Goal: Task Accomplishment & Management: Manage account settings

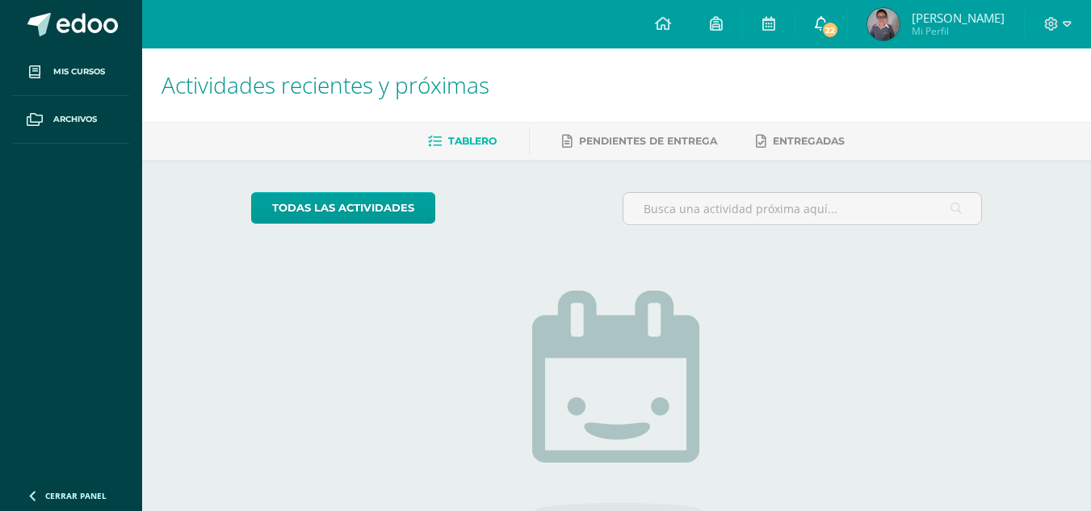
click at [831, 36] on span "22" at bounding box center [831, 30] width 18 height 18
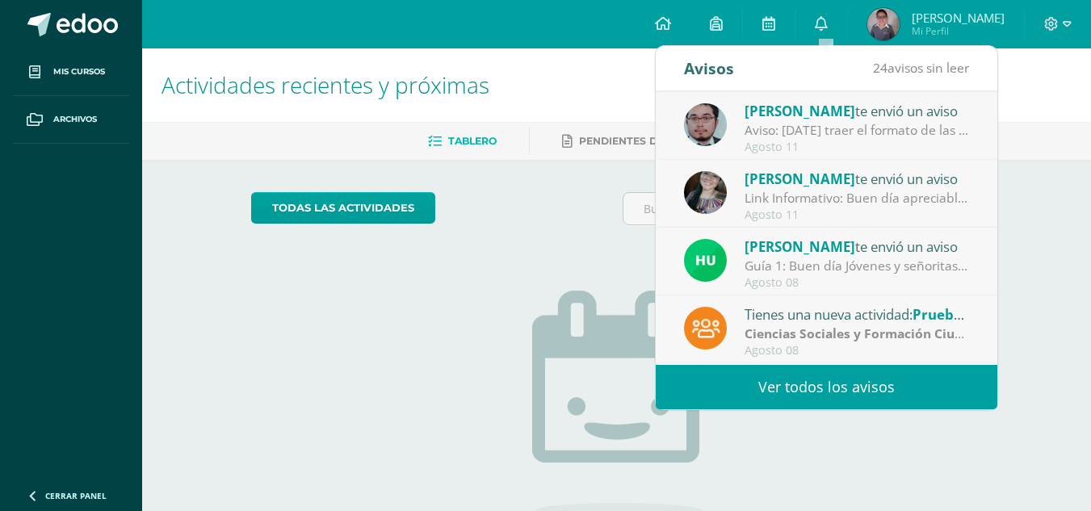
scroll to position [269, 0]
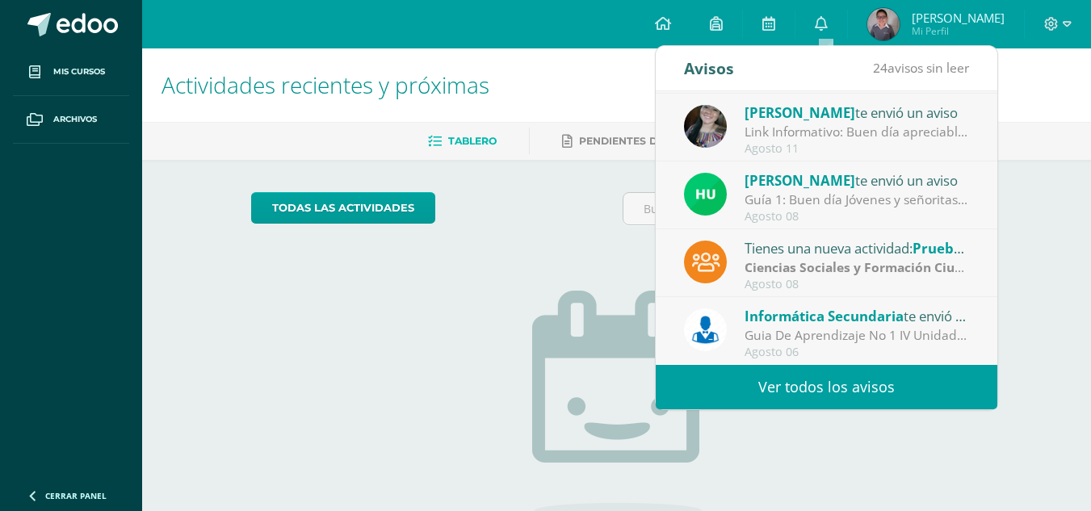
click at [804, 391] on link "Ver todos los avisos" at bounding box center [827, 387] width 342 height 44
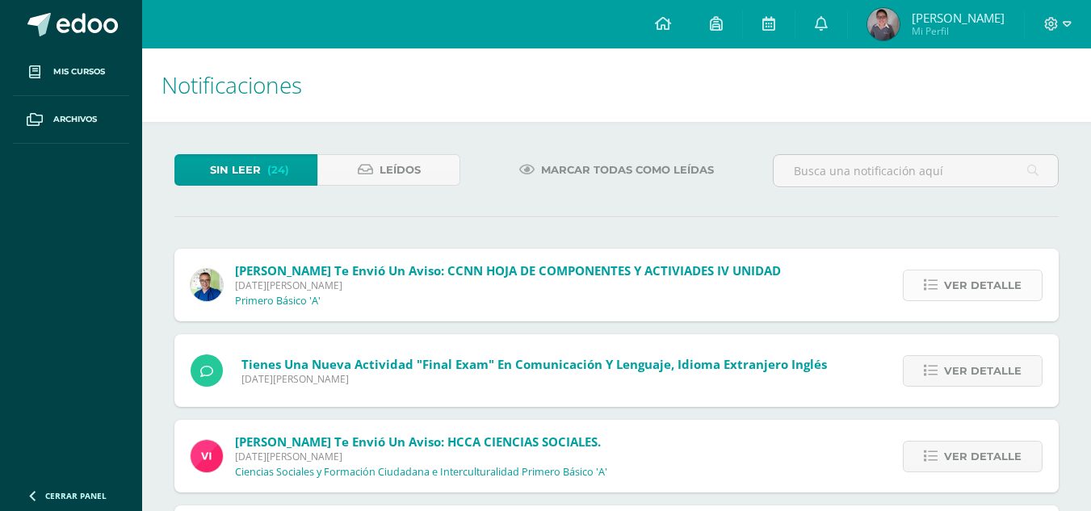
click at [988, 281] on span "Ver detalle" at bounding box center [983, 286] width 78 height 30
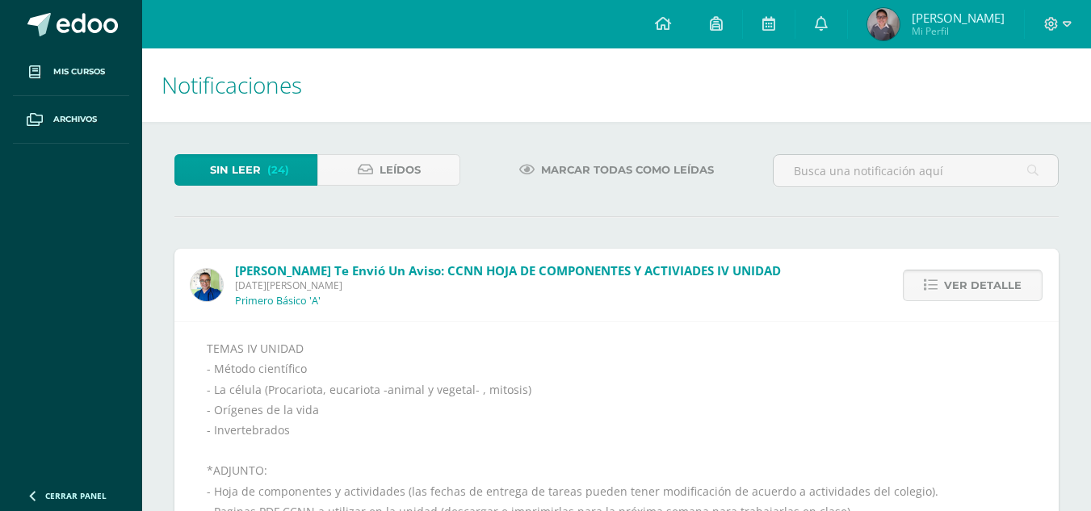
click at [988, 281] on span "Ver detalle" at bounding box center [983, 286] width 78 height 30
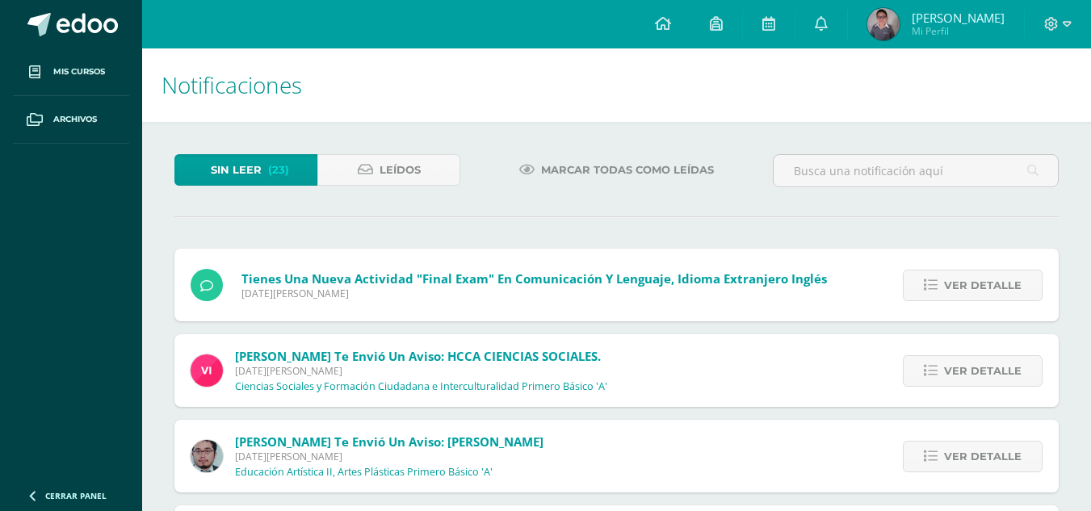
click at [988, 281] on span "Ver detalle" at bounding box center [983, 286] width 78 height 30
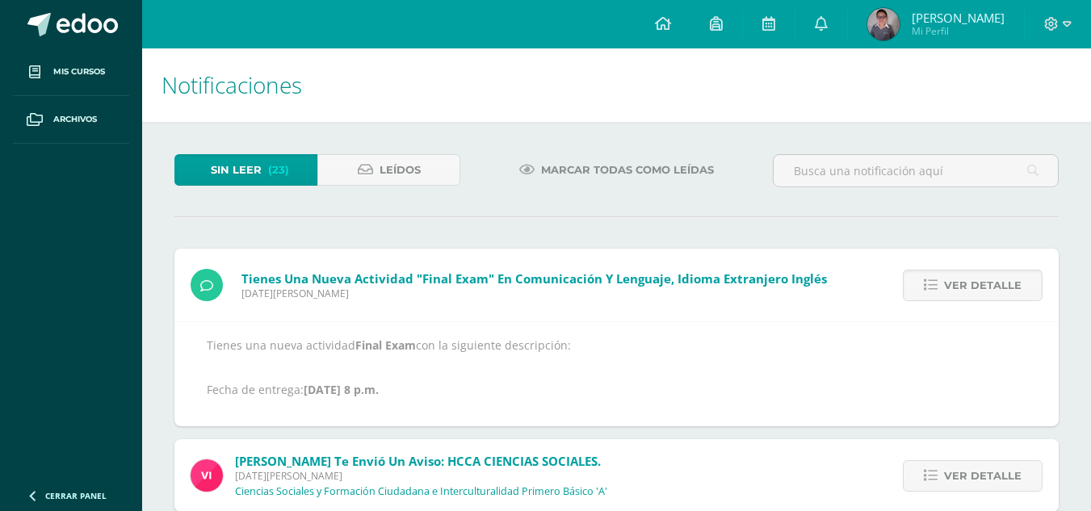
click at [988, 281] on span "Ver detalle" at bounding box center [983, 286] width 78 height 30
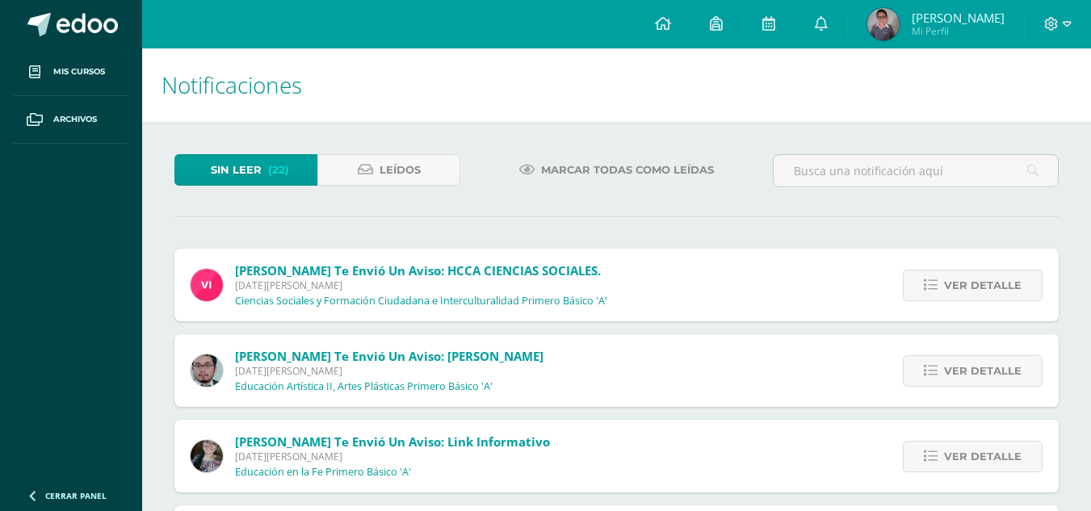
click at [988, 281] on span "Ver detalle" at bounding box center [983, 286] width 78 height 30
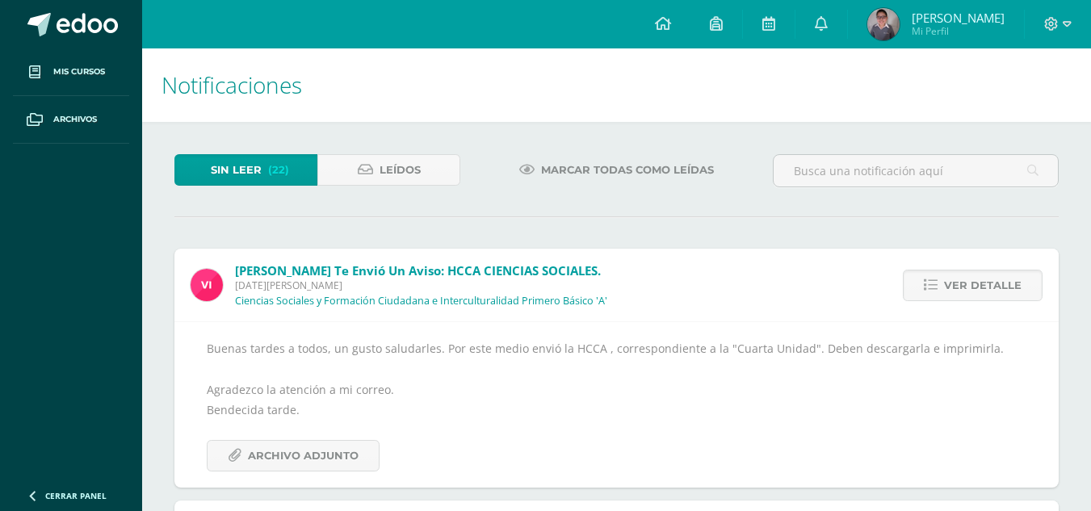
click at [988, 281] on span "Ver detalle" at bounding box center [983, 286] width 78 height 30
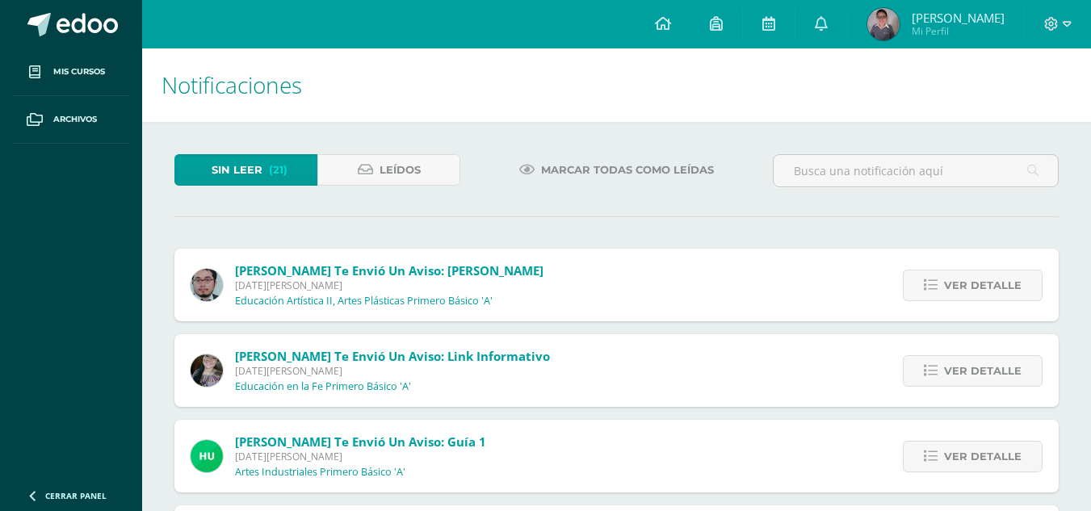
click at [988, 281] on span "Ver detalle" at bounding box center [983, 286] width 78 height 30
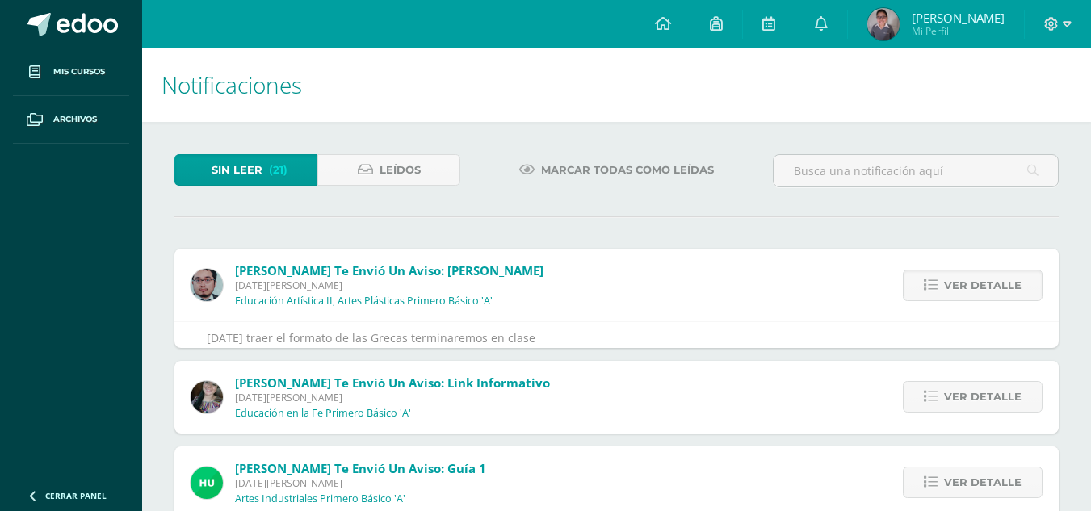
click at [988, 281] on span "Ver detalle" at bounding box center [983, 286] width 78 height 30
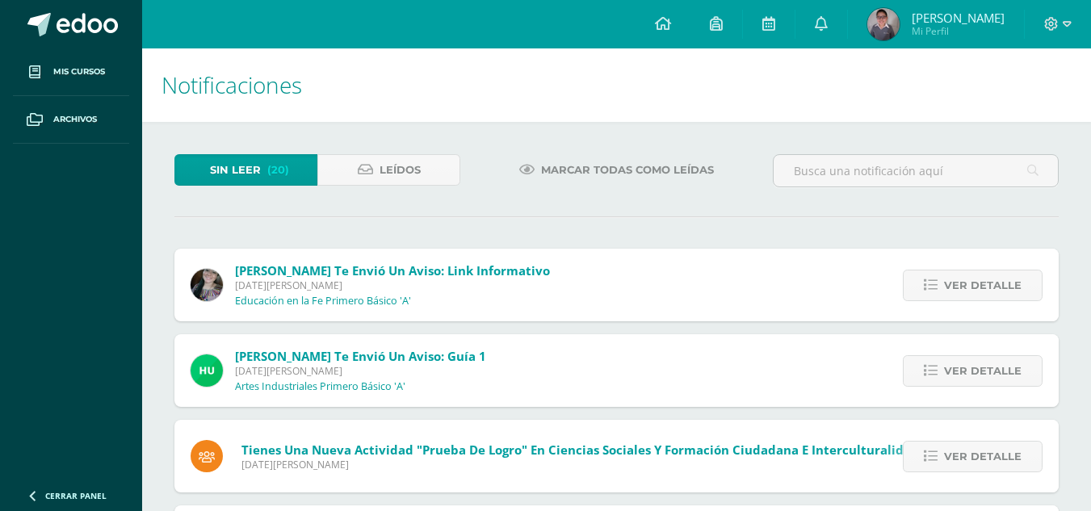
click at [988, 281] on span "Ver detalle" at bounding box center [983, 286] width 78 height 30
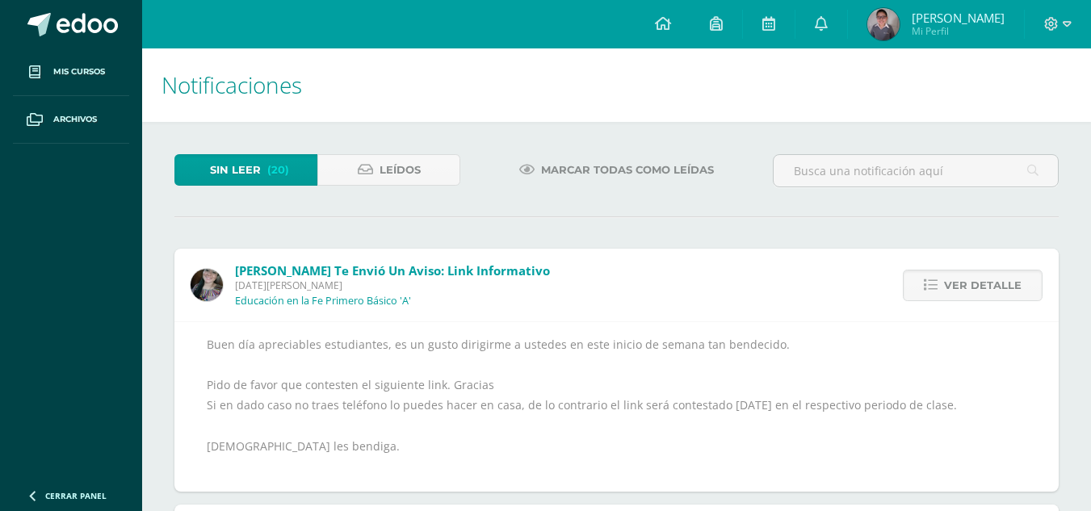
click at [988, 281] on span "Ver detalle" at bounding box center [983, 286] width 78 height 30
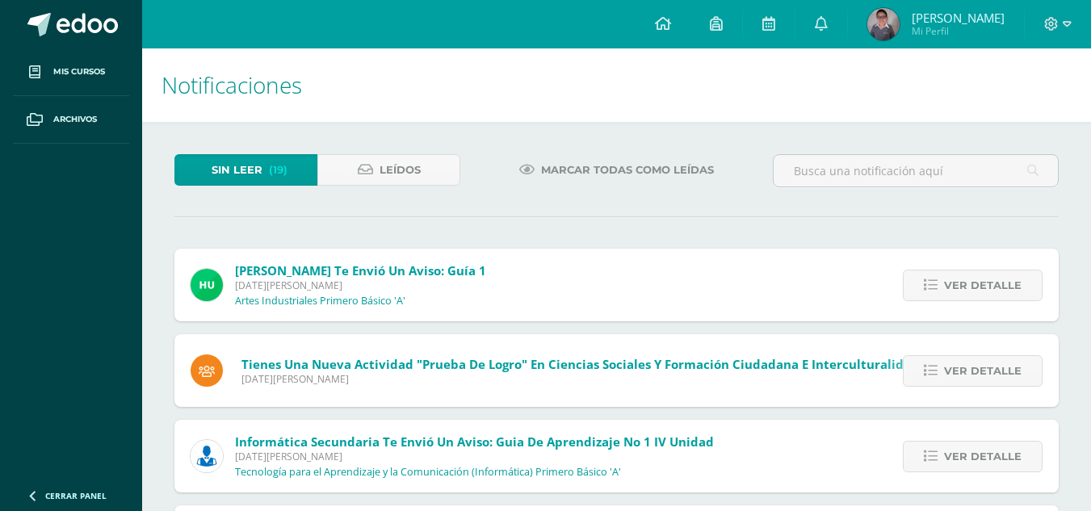
click at [398, 146] on div "Sin leer (19) Leídos Marcar todas como leídas Hugo Pirir te envió un aviso: Guí…" at bounding box center [616, 436] width 949 height 629
drag, startPoint x: 398, startPoint y: 146, endPoint x: 405, endPoint y: 195, distance: 48.9
click at [405, 195] on div "Sin leer (19) Leídos Marcar todas como leídas Hugo Pirir te envió un aviso: Guí…" at bounding box center [616, 436] width 949 height 629
click at [383, 155] on span "Leídos" at bounding box center [400, 170] width 41 height 30
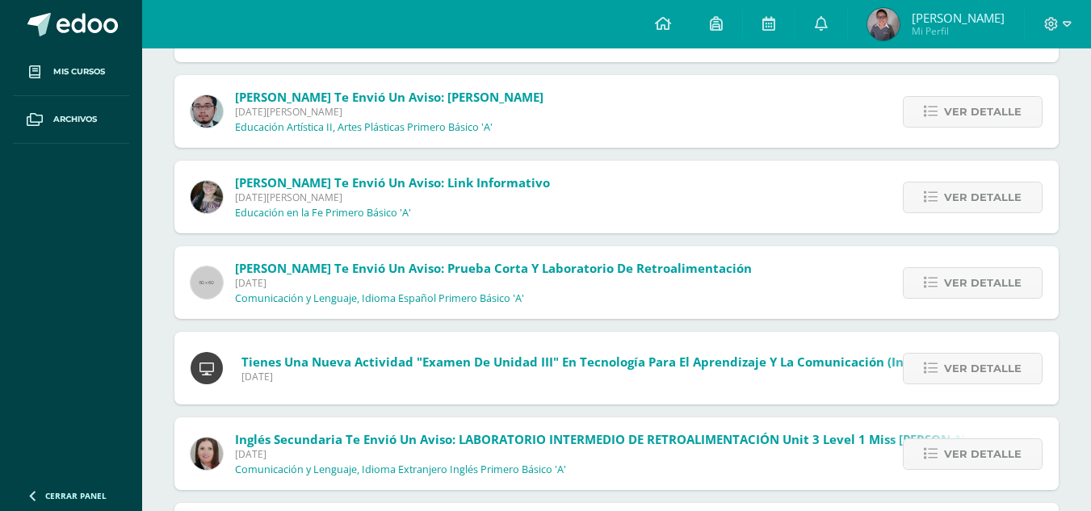
scroll to position [432, 0]
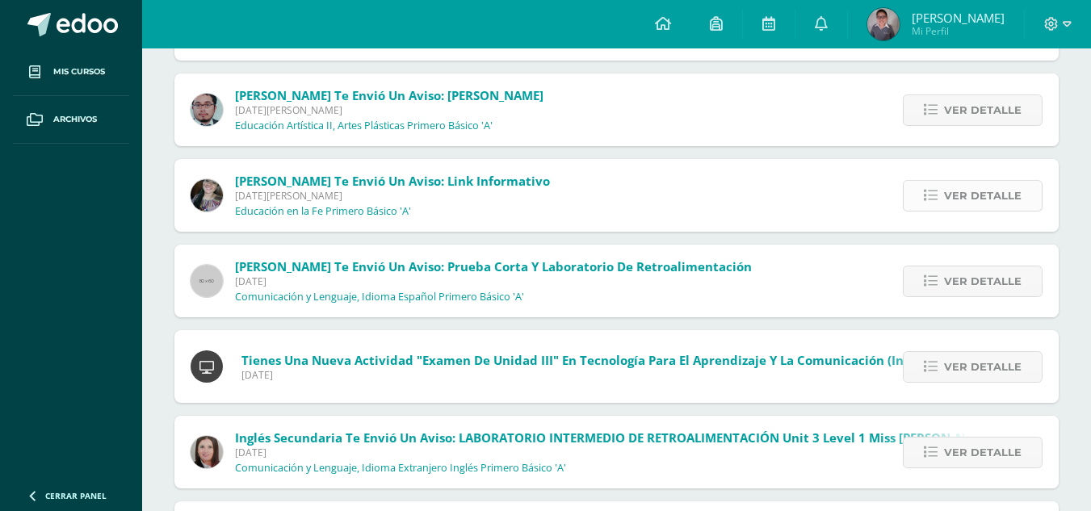
click at [936, 203] on link "Ver detalle" at bounding box center [973, 196] width 140 height 32
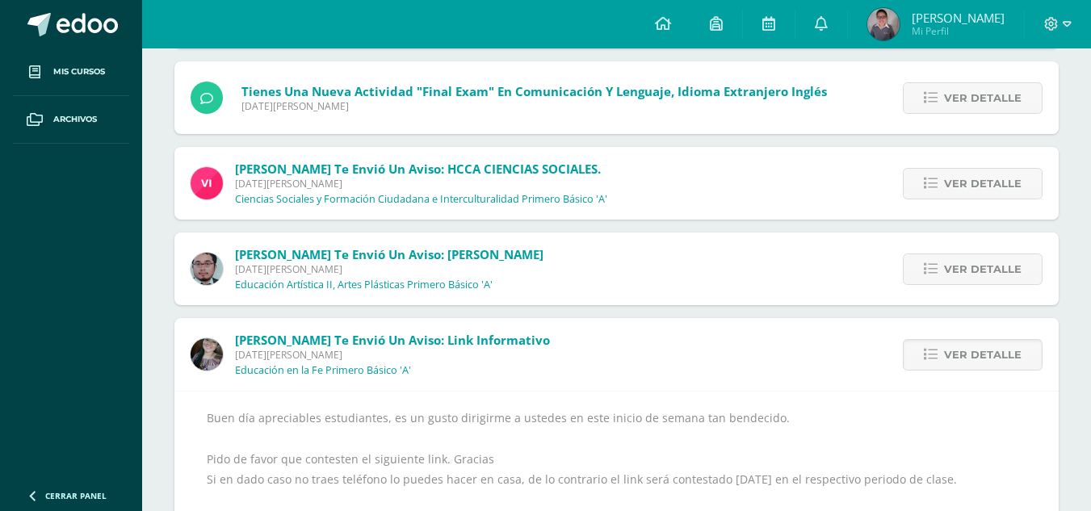
scroll to position [0, 0]
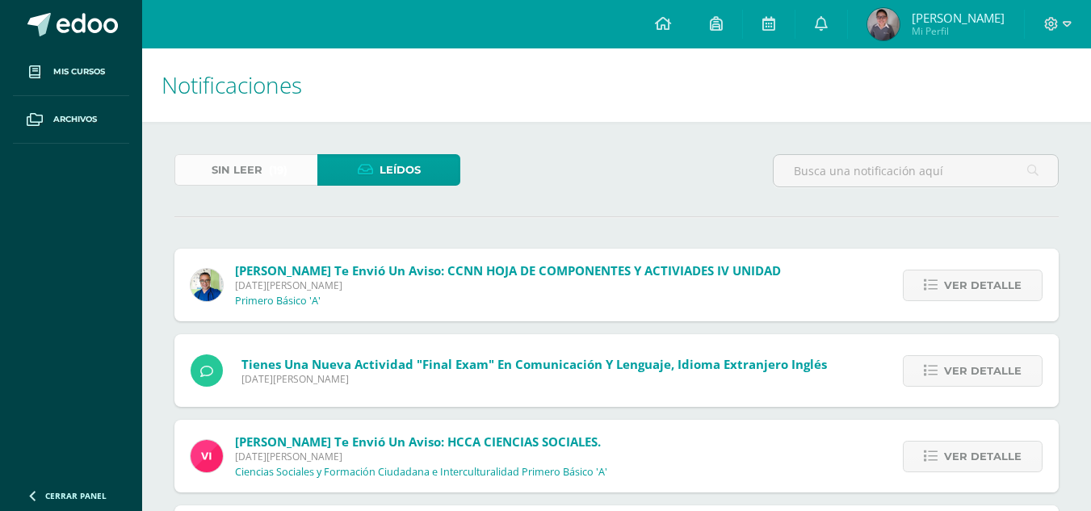
click at [234, 179] on span "Sin leer" at bounding box center [237, 170] width 51 height 30
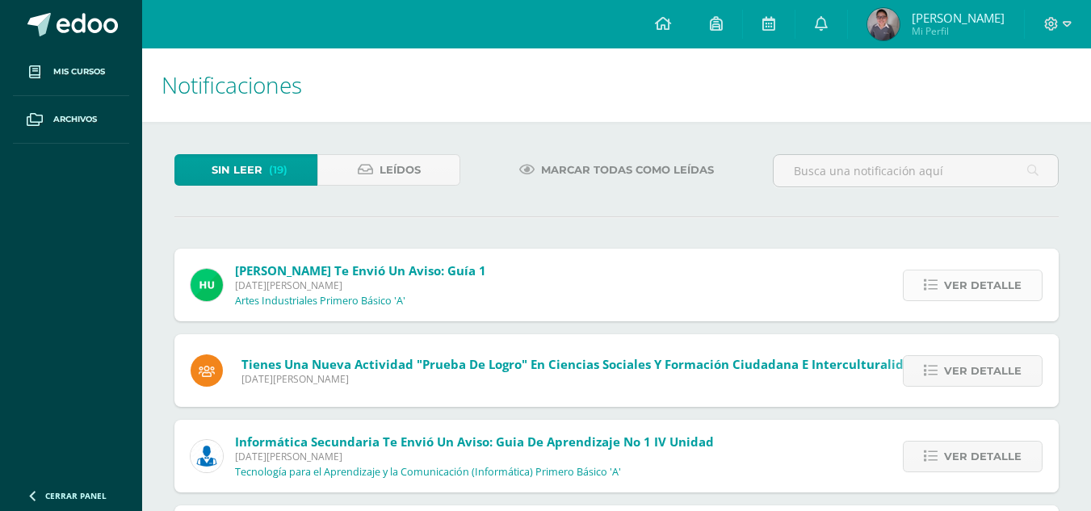
click at [980, 280] on span "Ver detalle" at bounding box center [983, 286] width 78 height 30
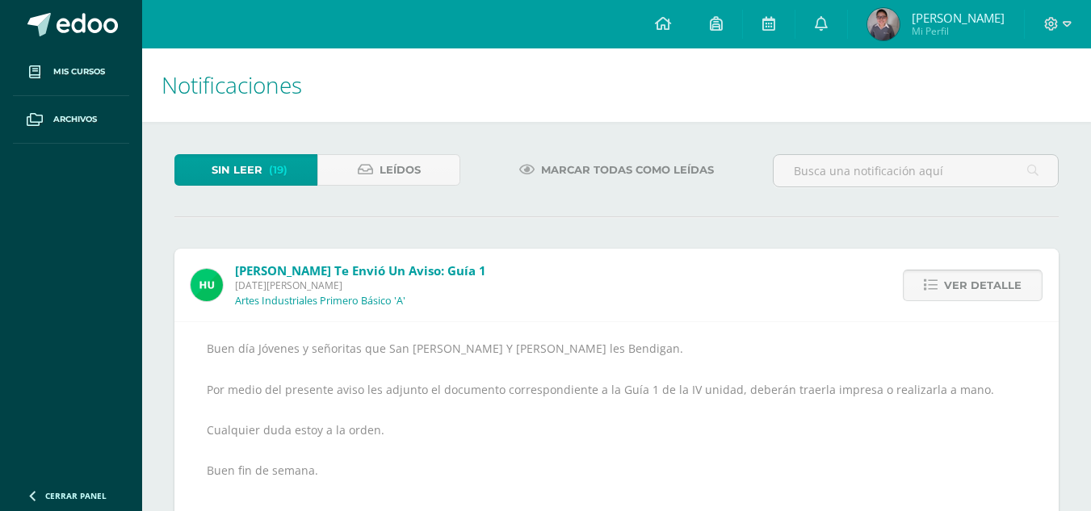
click at [980, 280] on span "Ver detalle" at bounding box center [983, 286] width 78 height 30
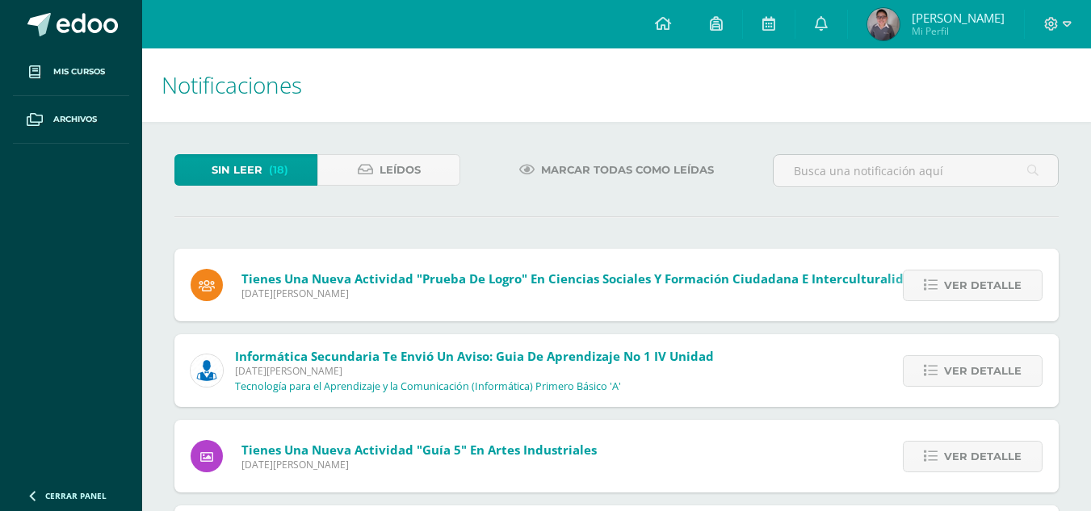
click at [980, 280] on span "Ver detalle" at bounding box center [983, 286] width 78 height 30
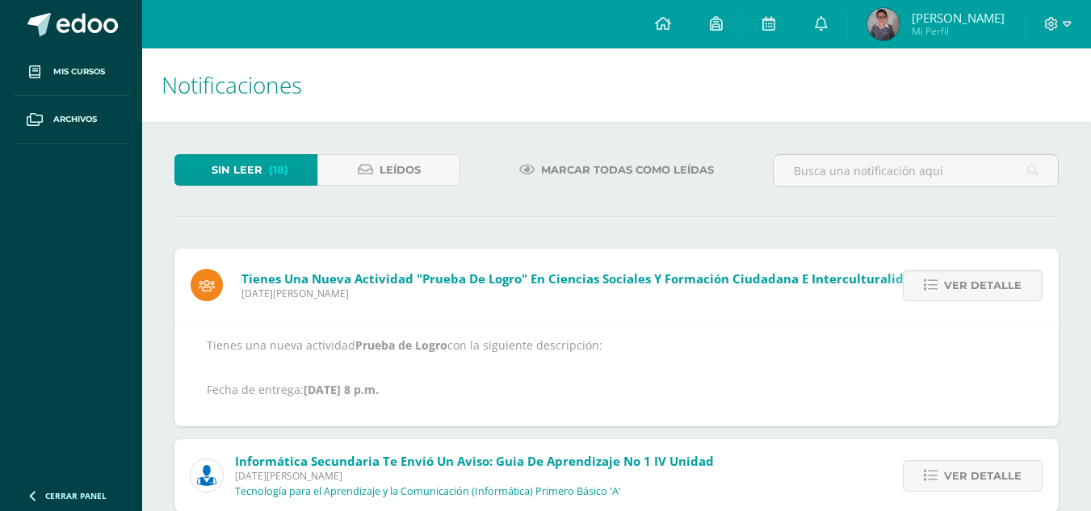
click at [980, 280] on span "Ver detalle" at bounding box center [983, 286] width 78 height 30
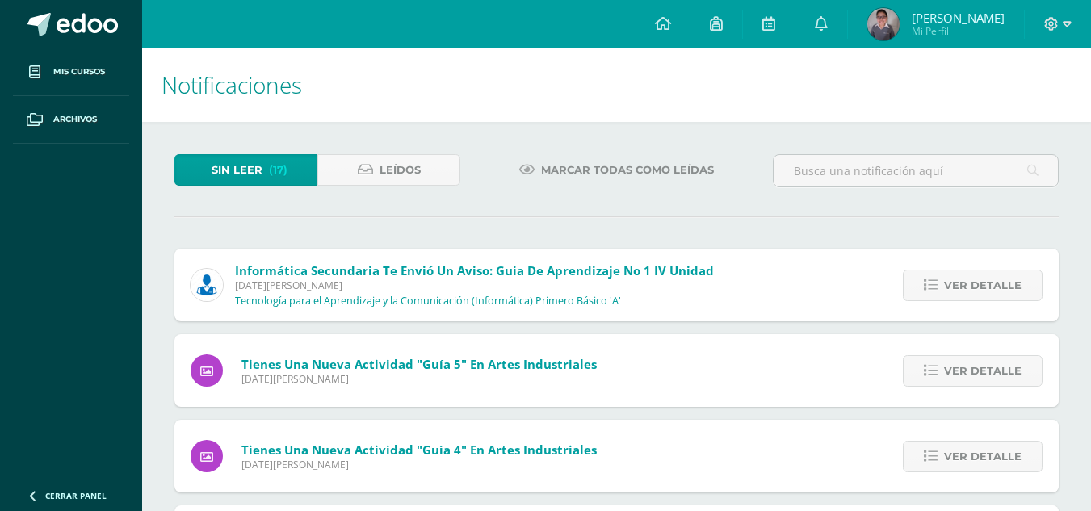
click at [980, 280] on span "Ver detalle" at bounding box center [983, 286] width 78 height 30
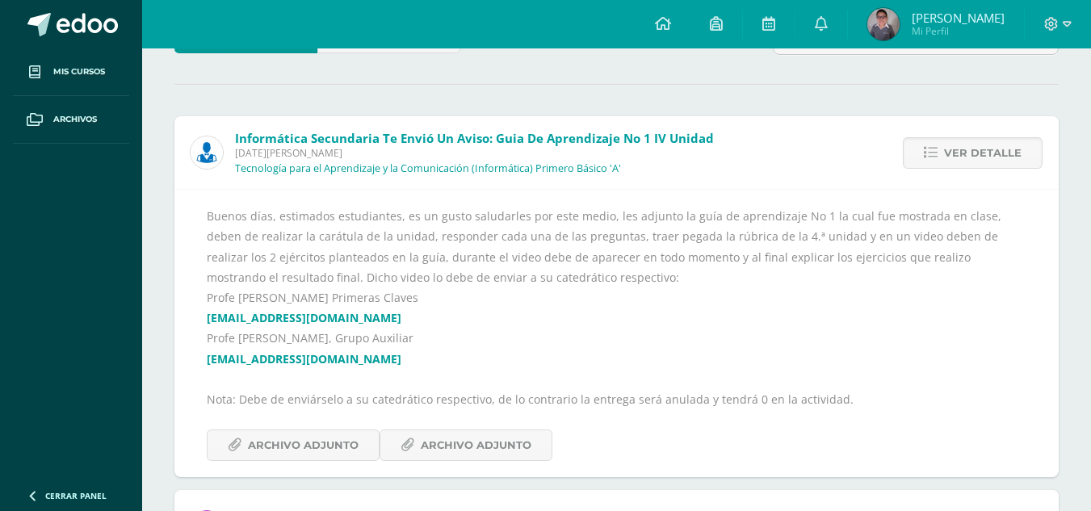
scroll to position [139, 0]
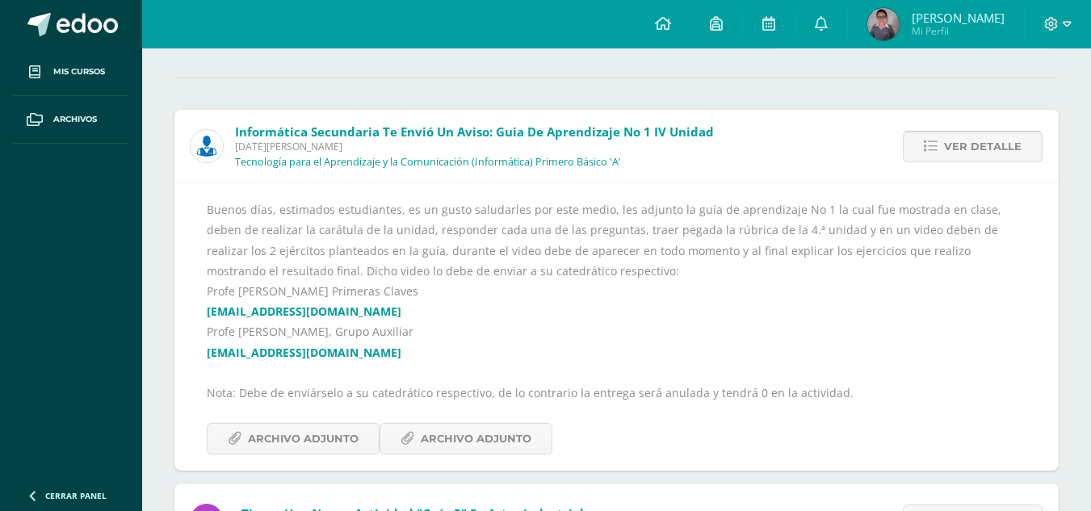
click at [928, 154] on link "Ver detalle" at bounding box center [973, 147] width 140 height 32
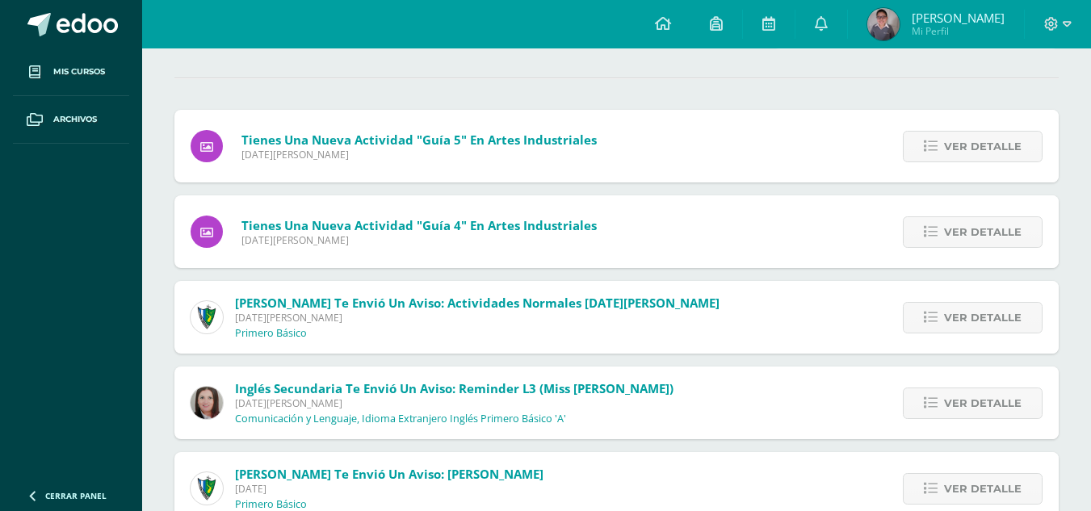
click at [928, 154] on link "Ver detalle" at bounding box center [973, 147] width 140 height 32
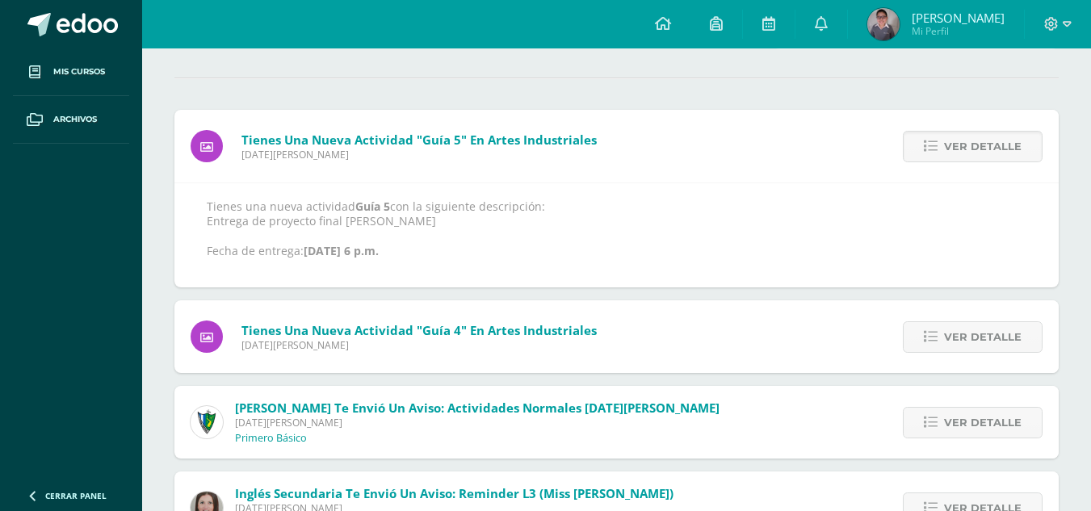
click at [928, 154] on link "Ver detalle" at bounding box center [973, 147] width 140 height 32
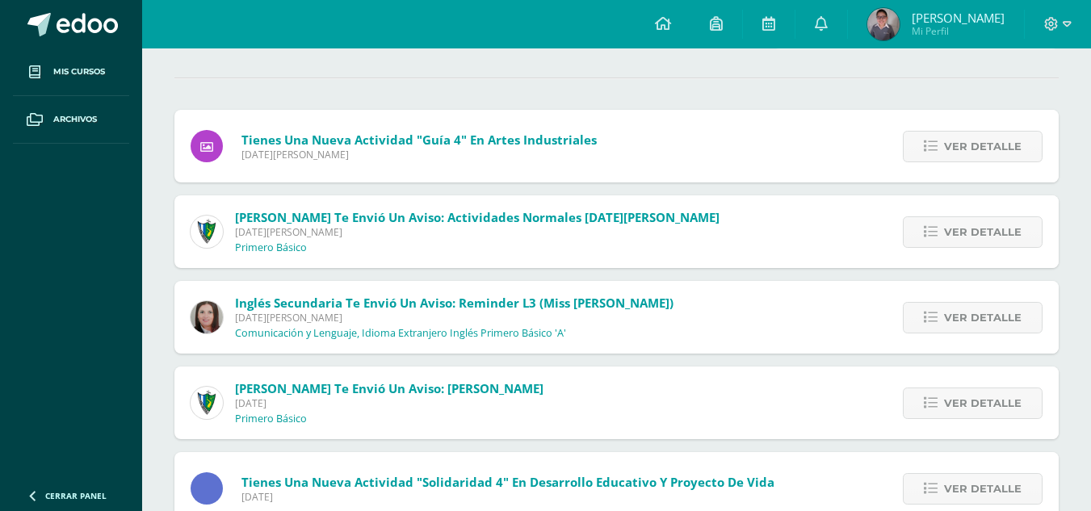
click at [928, 154] on link "Ver detalle" at bounding box center [973, 147] width 140 height 32
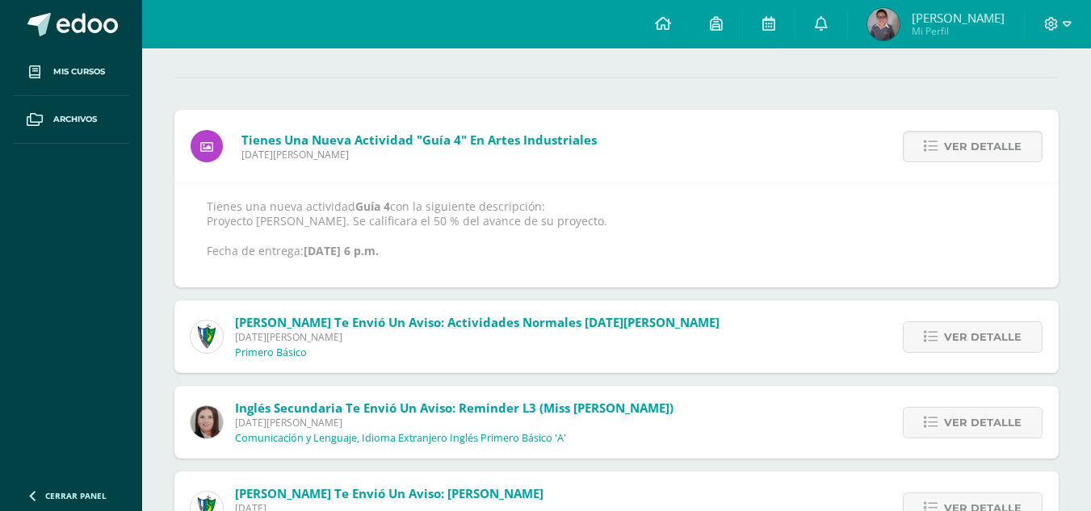
click at [928, 154] on link "Ver detalle" at bounding box center [973, 147] width 140 height 32
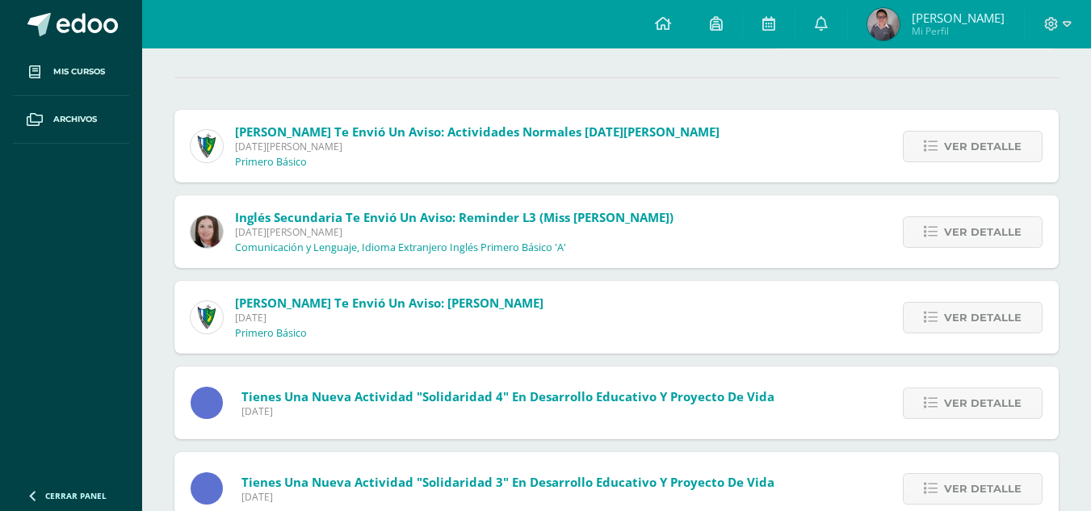
click at [928, 154] on link "Ver detalle" at bounding box center [973, 147] width 140 height 32
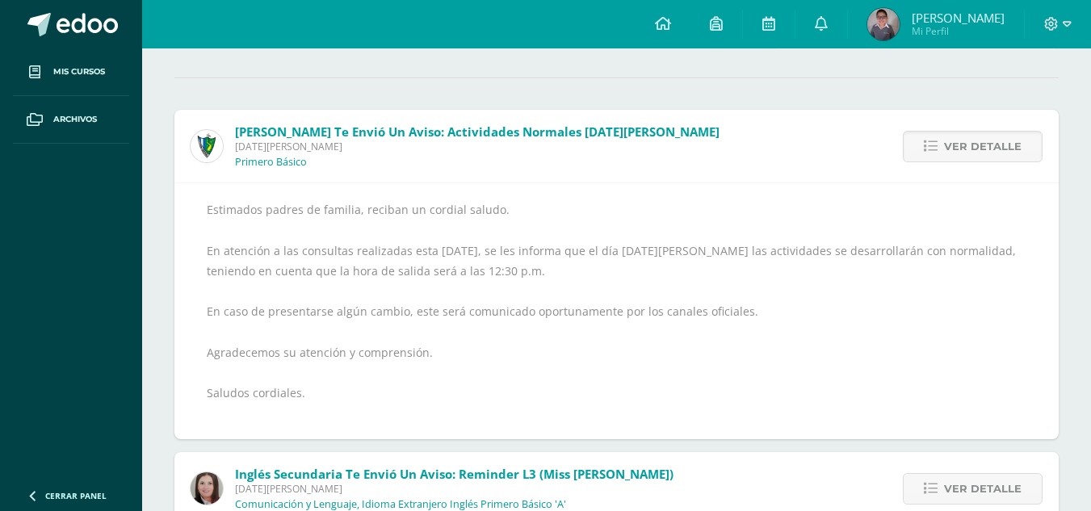
click at [928, 154] on link "Ver detalle" at bounding box center [973, 147] width 140 height 32
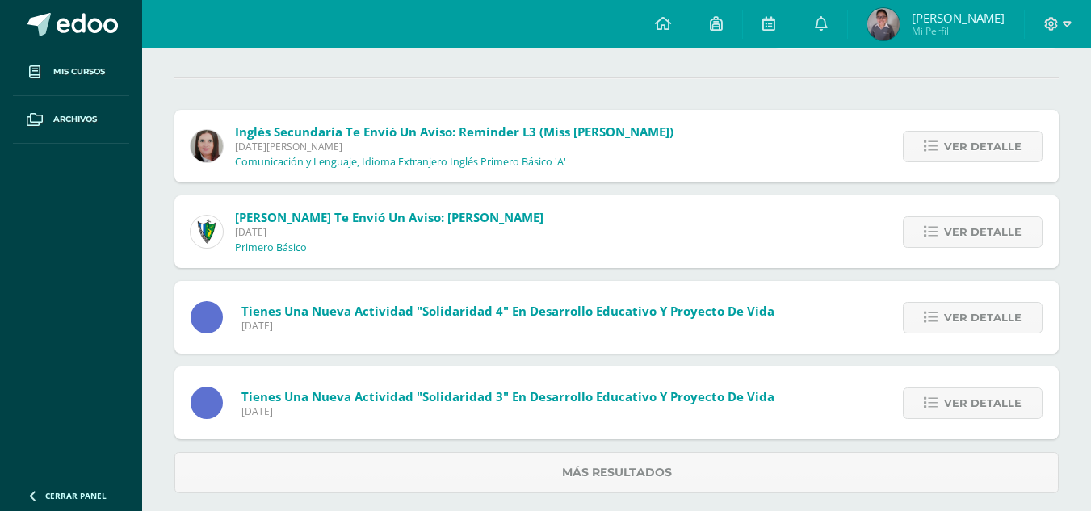
click at [928, 154] on link "Ver detalle" at bounding box center [973, 147] width 140 height 32
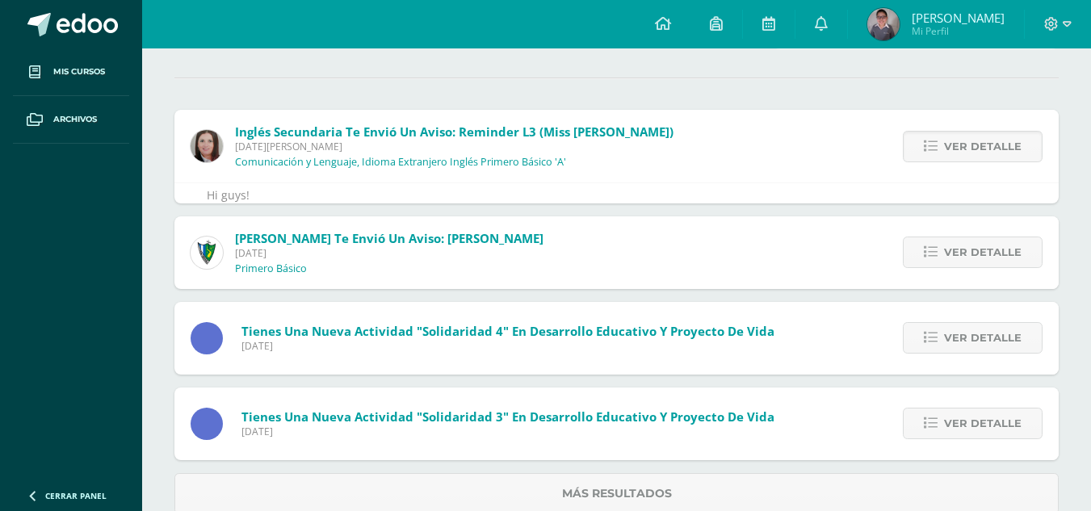
click at [928, 154] on link "Ver detalle" at bounding box center [973, 147] width 140 height 32
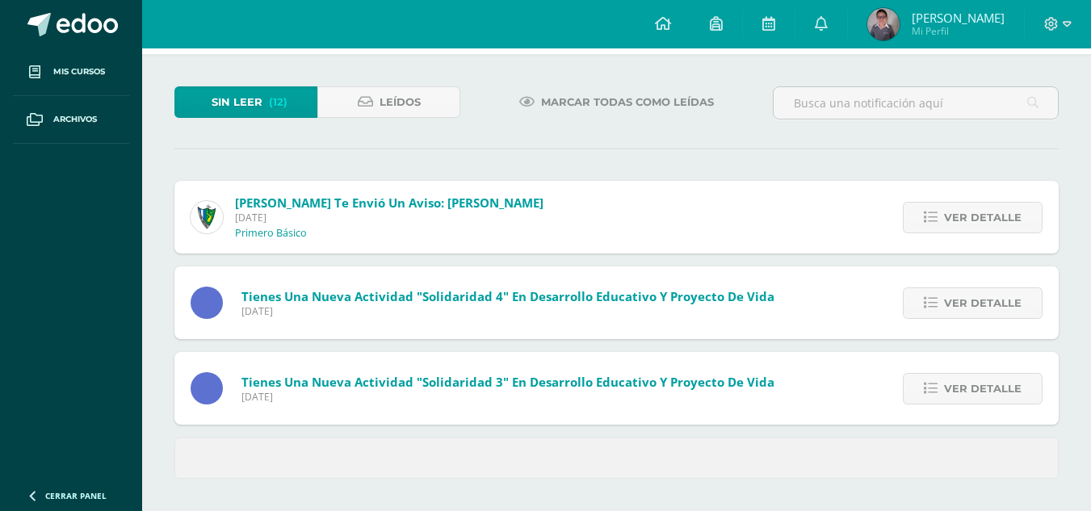
click at [928, 154] on div "Sin leer (12) Leídos Marcar todas como leídas Jose Pinto te envió un aviso: Rif…" at bounding box center [616, 282] width 949 height 457
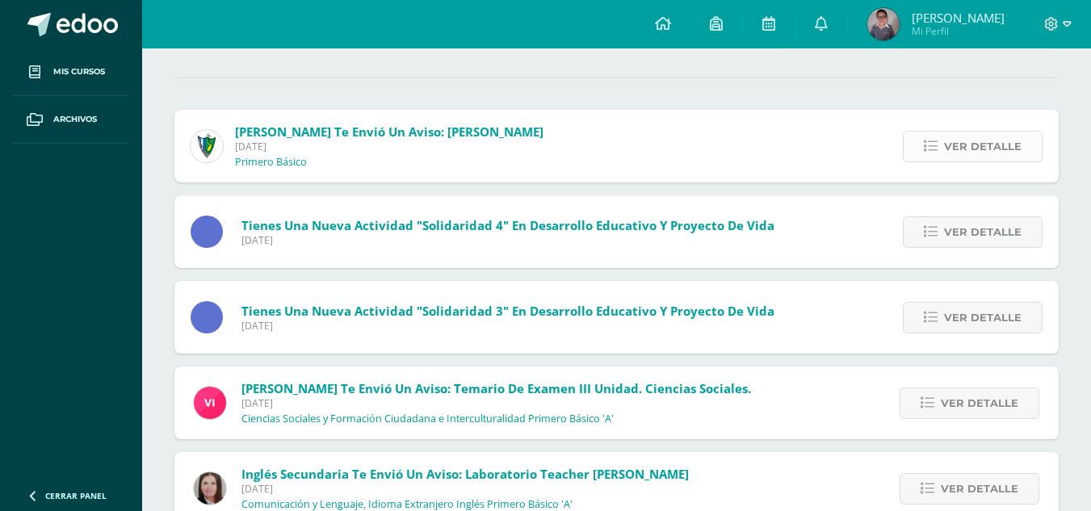
click at [932, 155] on link "Ver detalle" at bounding box center [973, 147] width 140 height 32
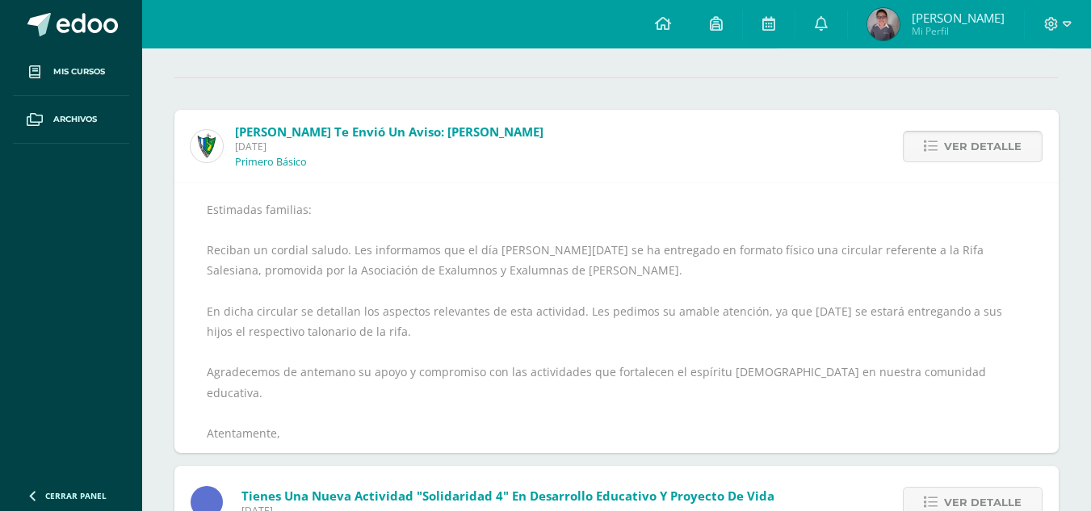
click at [932, 155] on link "Ver detalle" at bounding box center [973, 147] width 140 height 32
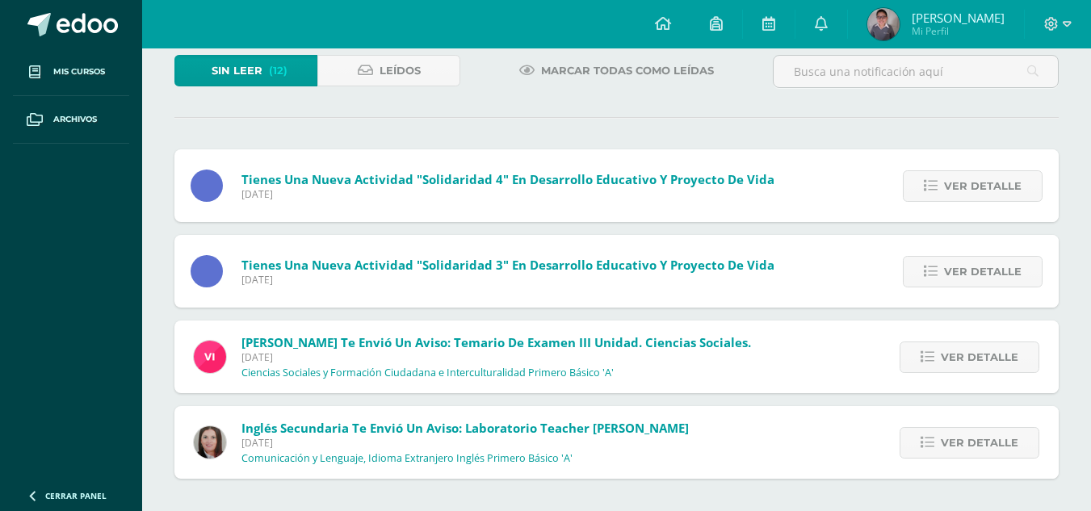
scroll to position [99, 0]
click at [932, 155] on div "Jose Pinto te envió un aviso: Rifa Salesiana Jueves 31 de Julio de 2025 Primero…" at bounding box center [617, 314] width 885 height 330
click at [955, 196] on span "Ver detalle" at bounding box center [983, 186] width 78 height 30
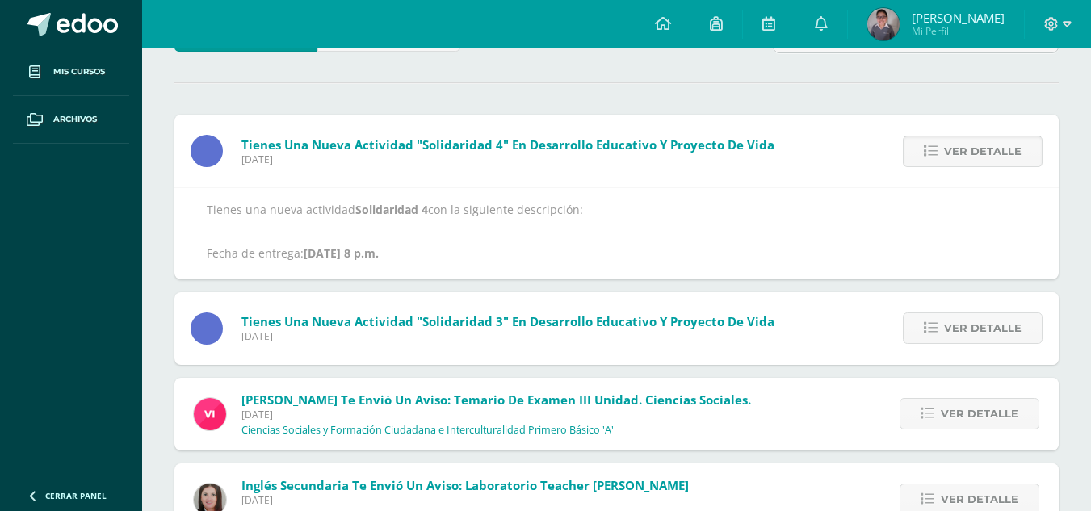
scroll to position [139, 0]
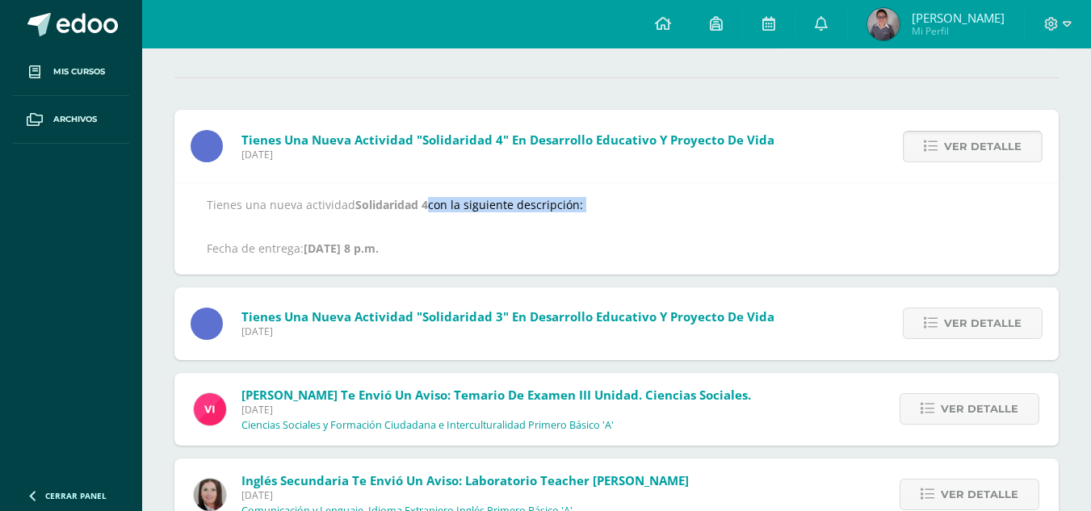
click at [955, 196] on div "Tienes una nueva actividad Solidaridad 4 con la siguiente descripción: Fecha de…" at bounding box center [617, 229] width 885 height 92
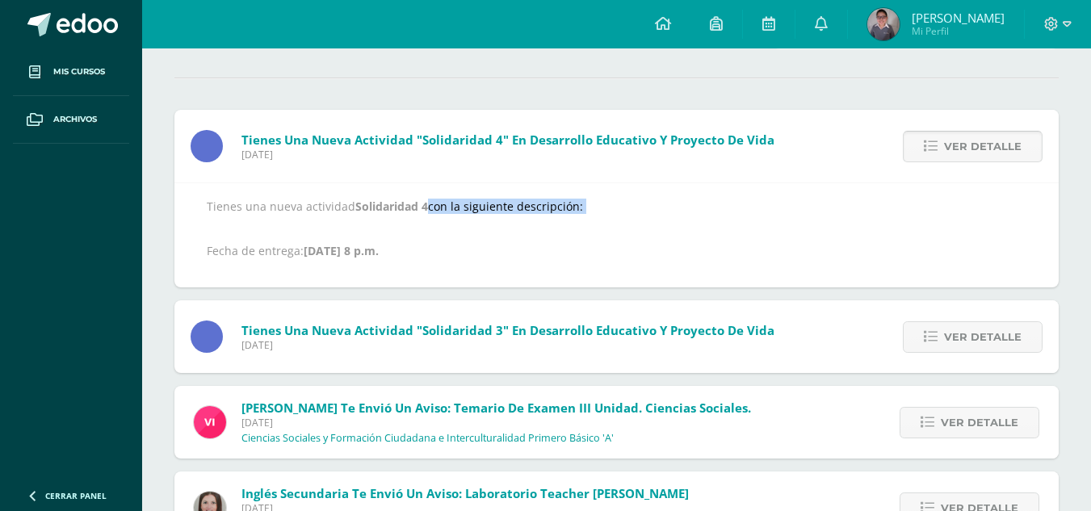
click at [948, 138] on span "Ver detalle" at bounding box center [983, 147] width 78 height 30
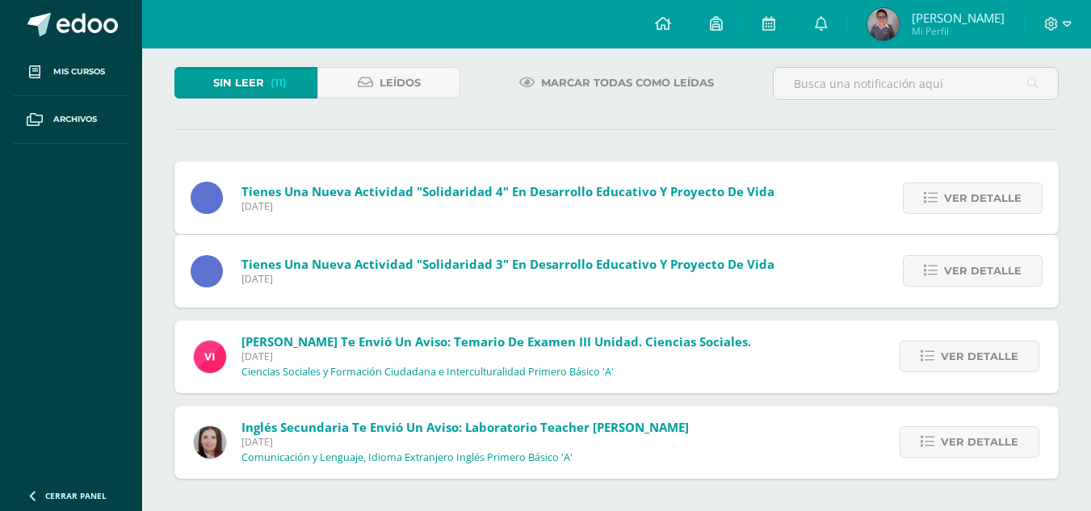
scroll to position [14, 0]
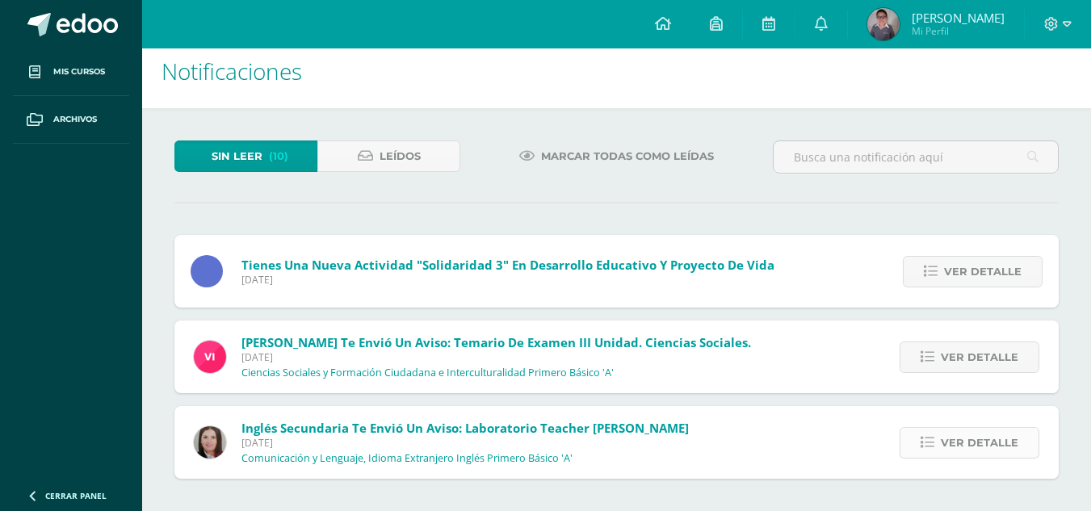
click at [1003, 458] on link "Ver detalle" at bounding box center [970, 443] width 140 height 32
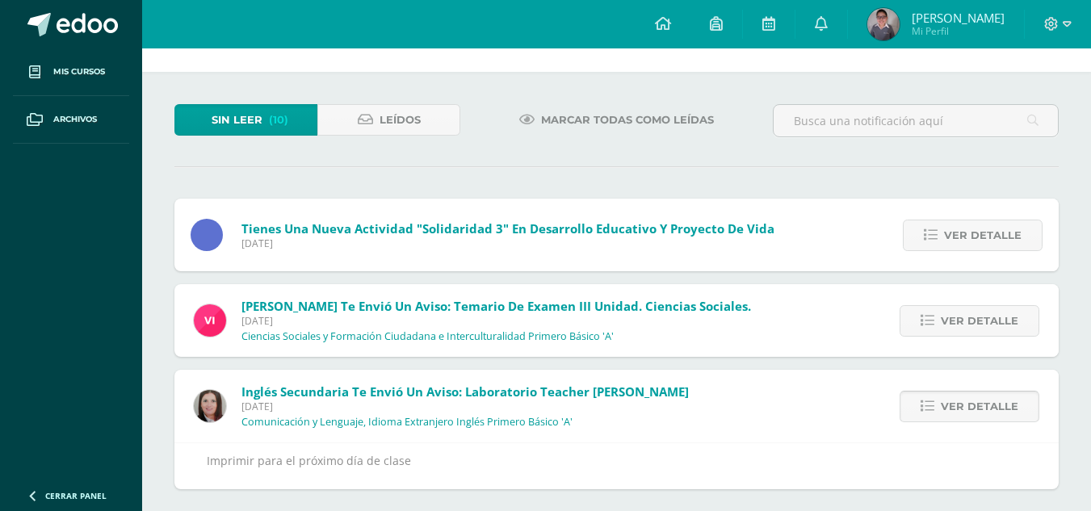
click at [1003, 458] on div "Inglés Secundaria te envió un aviso: Laboratorio Teacher Kathy Martes 29 de Jul…" at bounding box center [617, 430] width 885 height 120
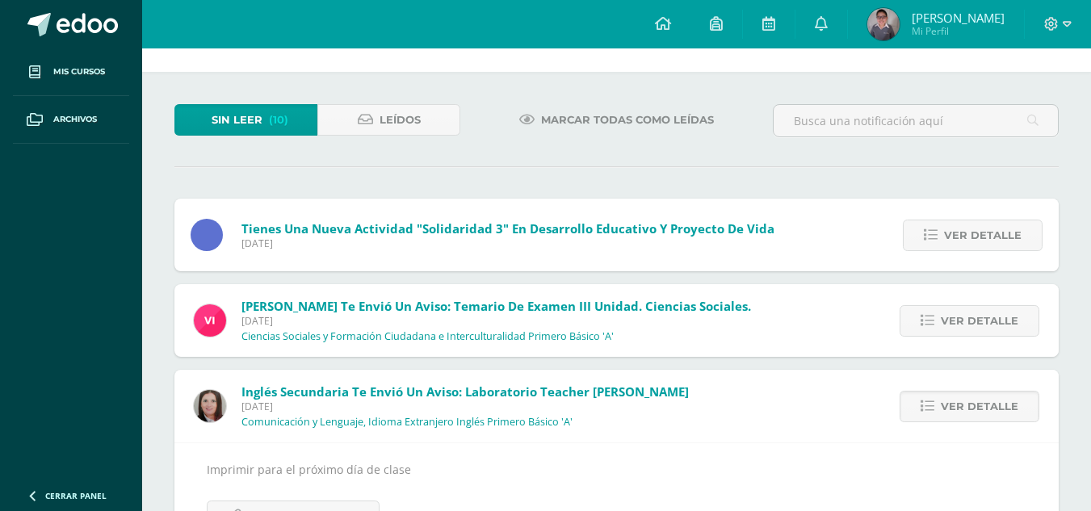
click at [967, 460] on div "Imprimir para el próximo día de clase Archivo Adjunto" at bounding box center [617, 496] width 820 height 72
click at [959, 460] on div "Imprimir para el próximo día de clase Archivo Adjunto" at bounding box center [617, 496] width 820 height 72
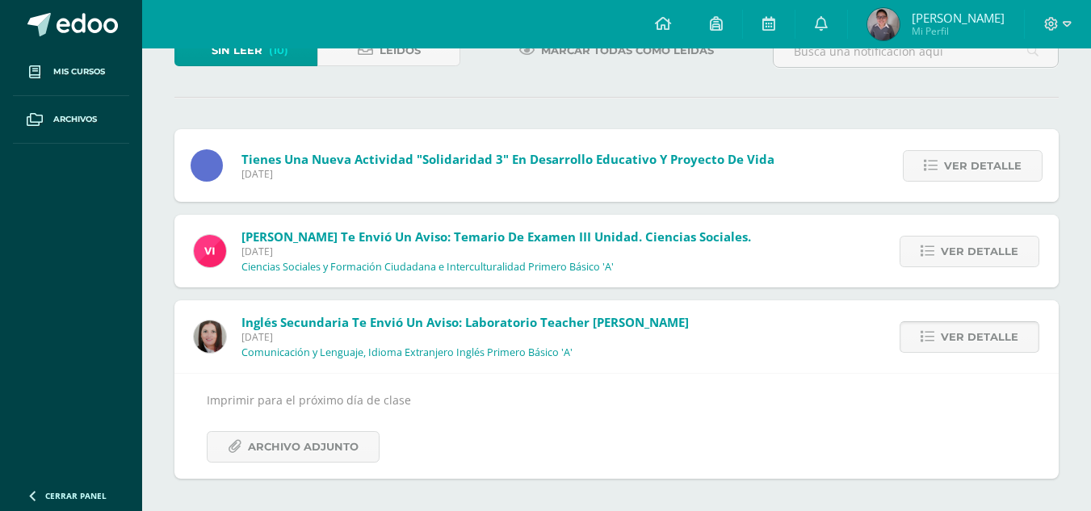
click at [951, 322] on link "Ver detalle" at bounding box center [970, 338] width 140 height 32
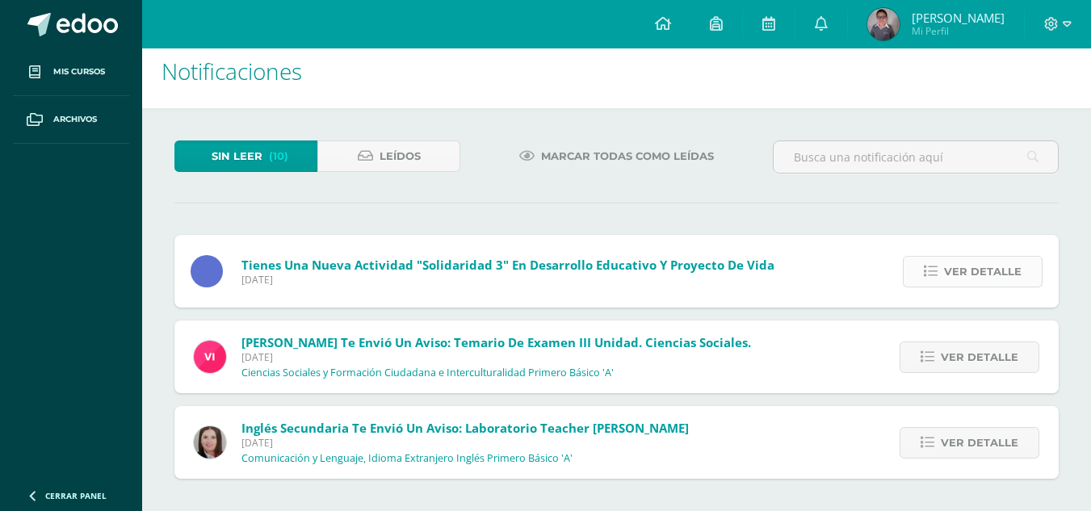
scroll to position [0, 0]
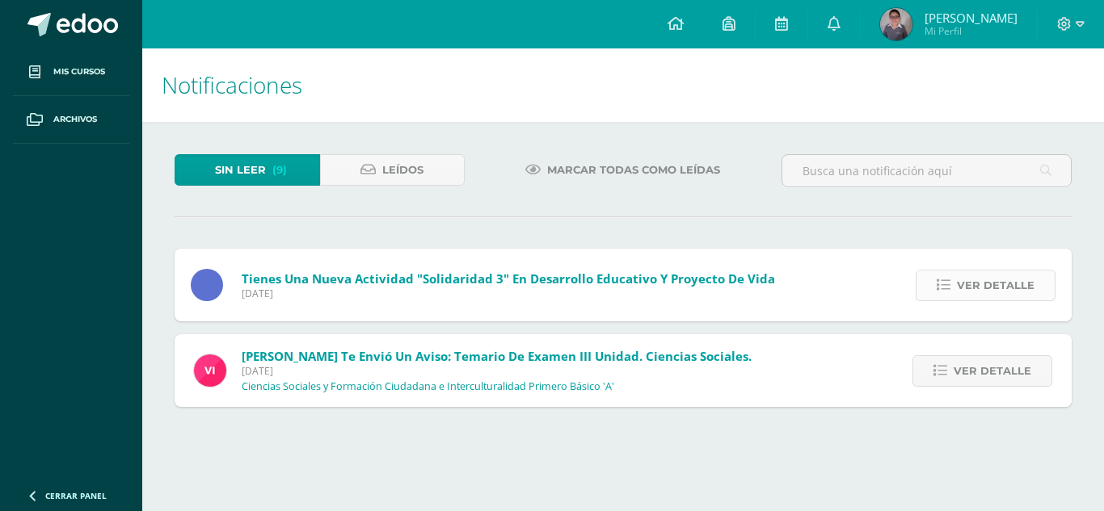
click at [948, 289] on icon at bounding box center [943, 286] width 14 height 14
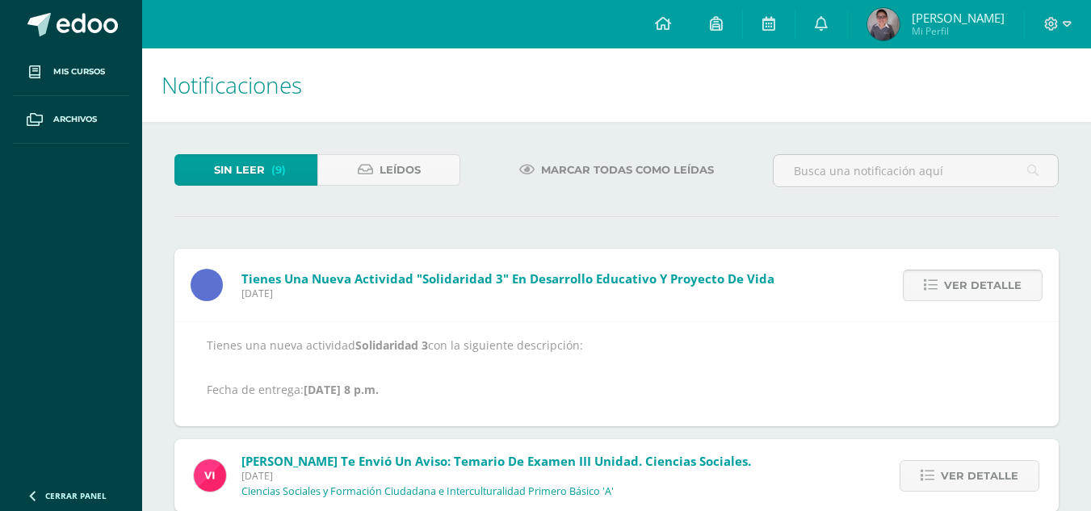
click at [948, 289] on span "Ver detalle" at bounding box center [983, 286] width 78 height 30
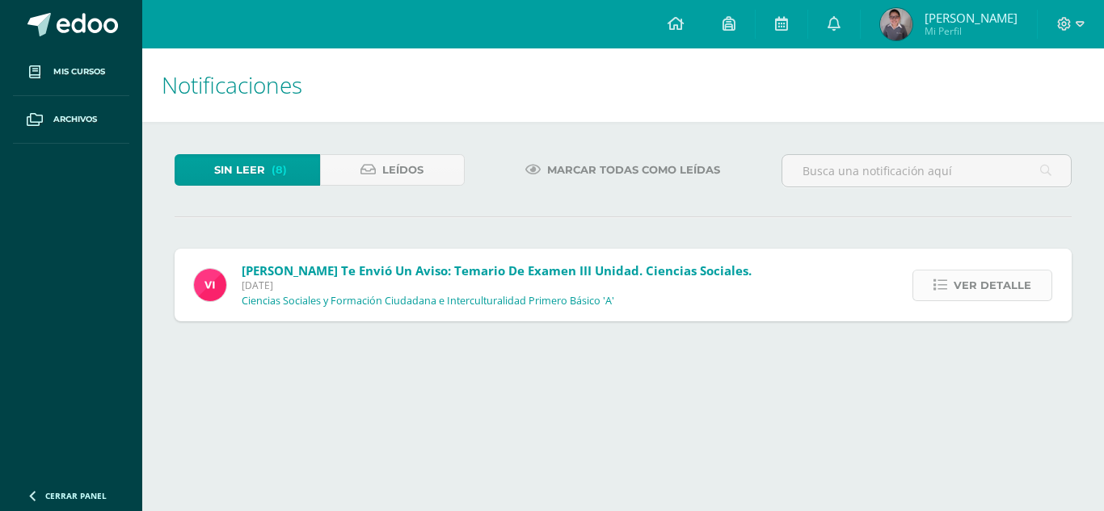
click at [945, 292] on icon at bounding box center [940, 286] width 14 height 14
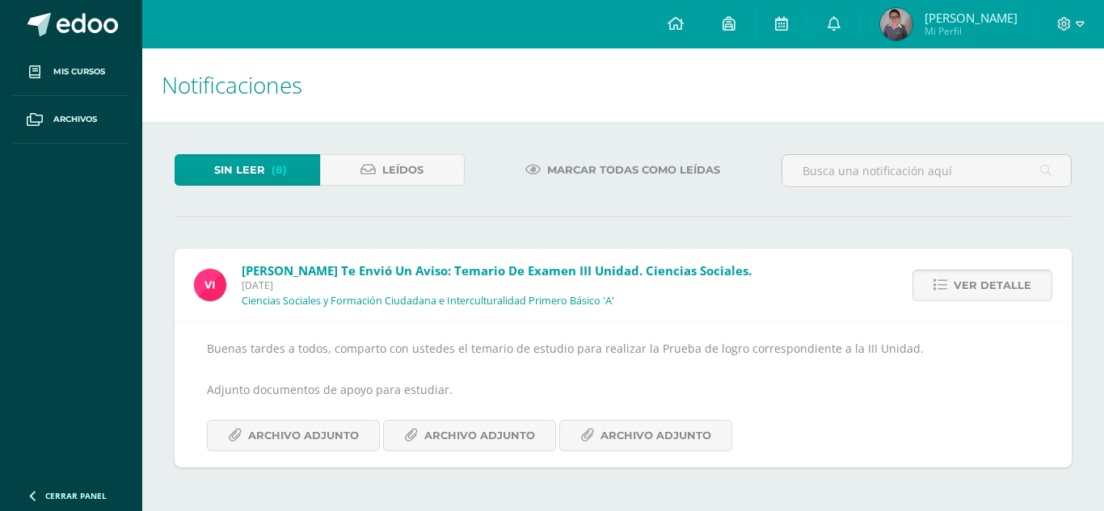
click at [945, 292] on icon at bounding box center [940, 286] width 14 height 14
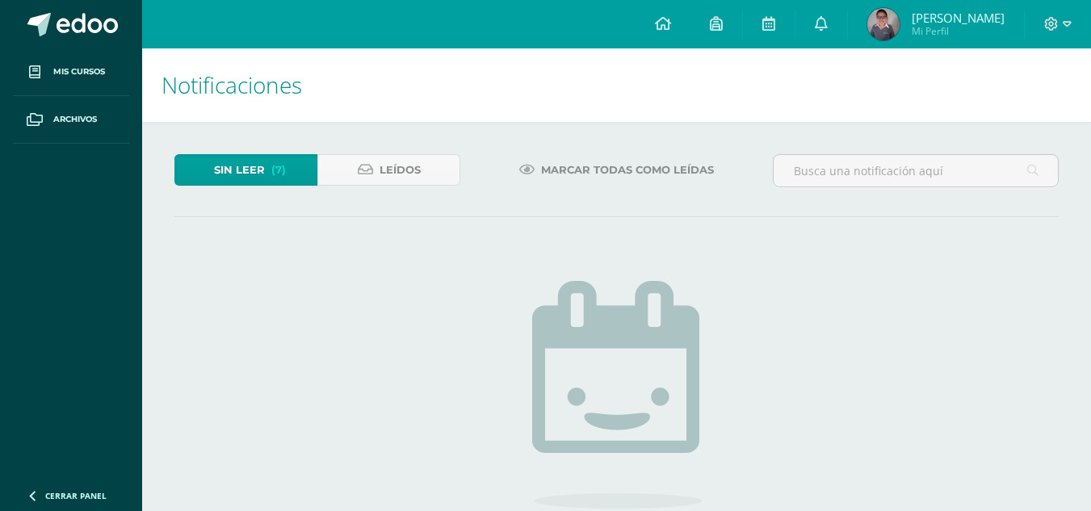
click at [590, 169] on span "Marcar todas como leídas" at bounding box center [627, 170] width 173 height 30
